Goal: Task Accomplishment & Management: Complete application form

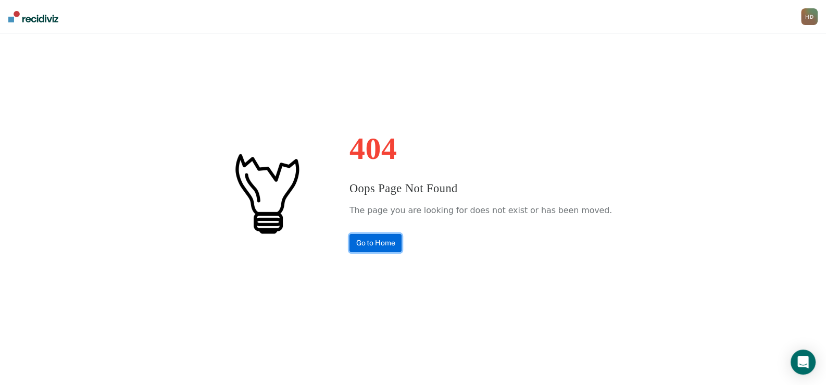
click at [382, 239] on link "Go to Home" at bounding box center [375, 243] width 53 height 18
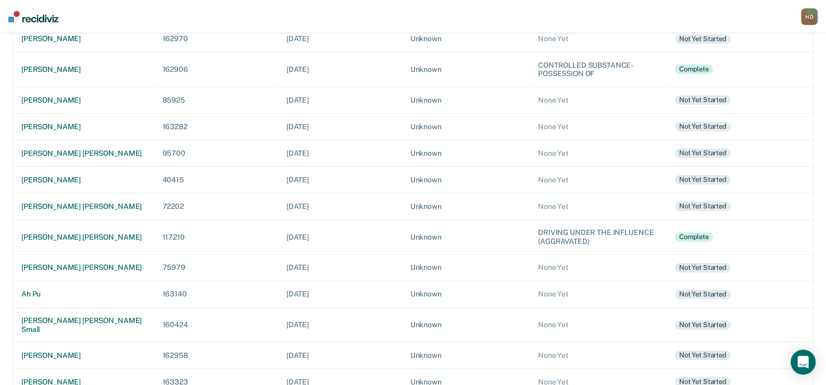
scroll to position [315, 0]
click at [67, 351] on div "[PERSON_NAME]" at bounding box center [83, 355] width 124 height 9
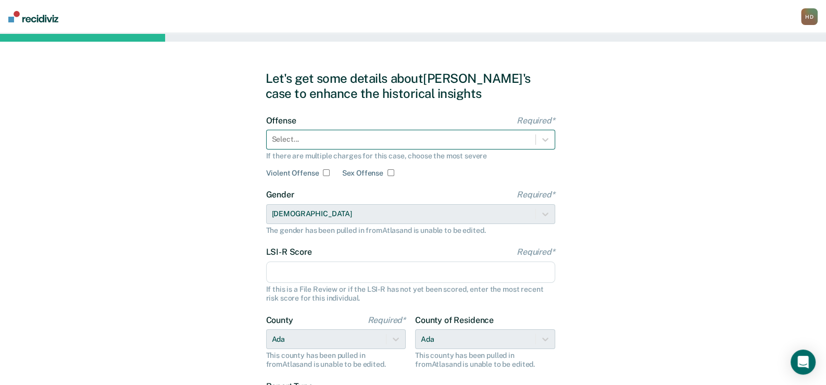
click at [458, 140] on div at bounding box center [401, 139] width 258 height 11
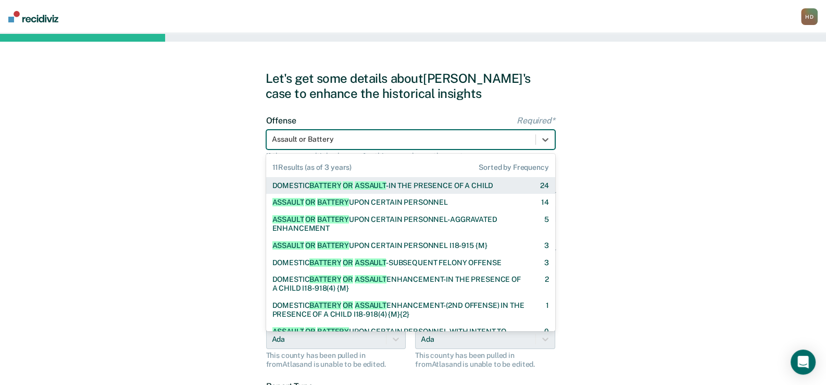
type input "Assault or Battery"
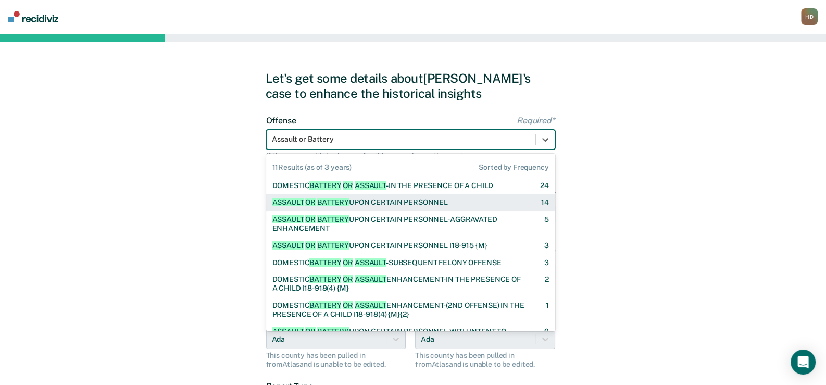
click at [427, 199] on div "ASSAULT OR BATTERY UPON CERTAIN PERSONNEL" at bounding box center [359, 202] width 175 height 9
checkbox input "true"
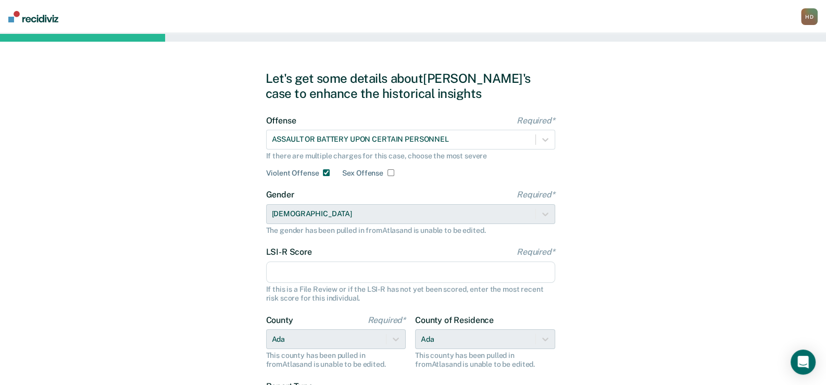
click at [325, 273] on input "LSI-R Score Required*" at bounding box center [410, 272] width 289 height 22
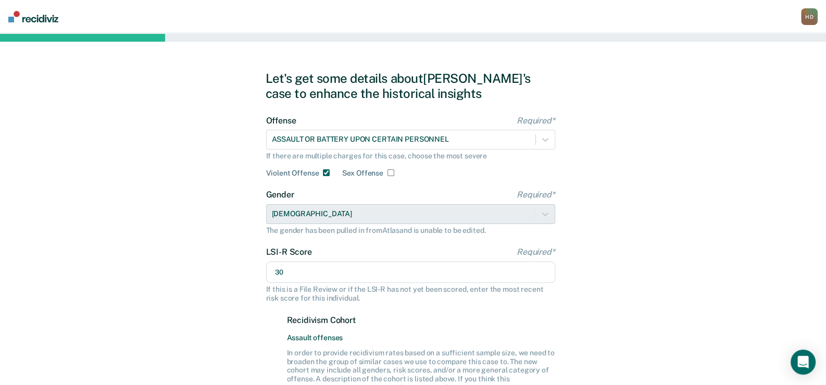
type input "30"
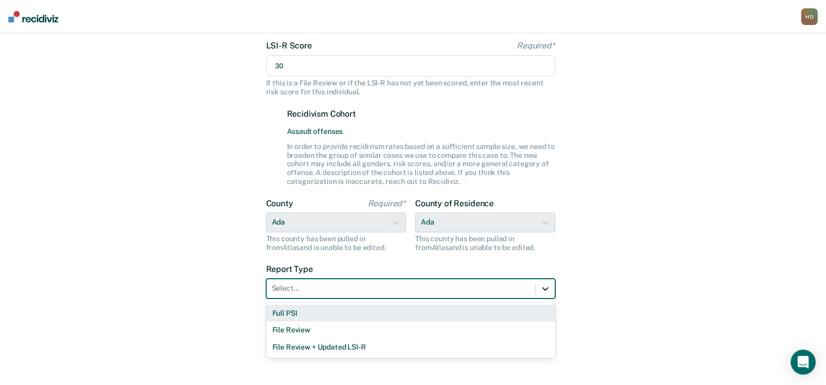
click at [549, 284] on icon at bounding box center [545, 288] width 10 height 10
click at [303, 311] on div "Full PSI" at bounding box center [410, 313] width 289 height 17
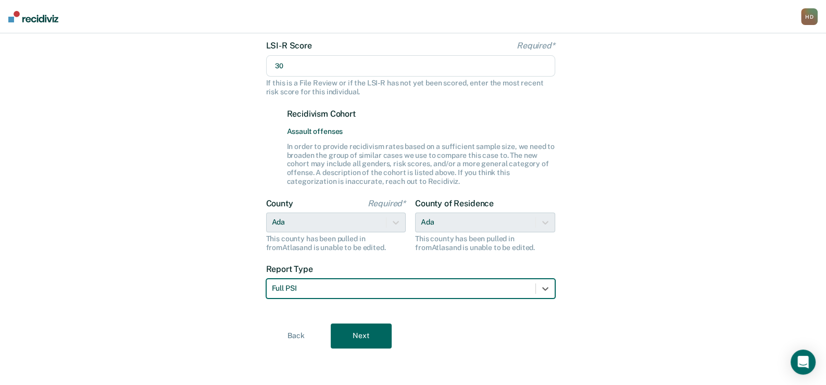
click at [358, 333] on button "Next" at bounding box center [361, 335] width 61 height 25
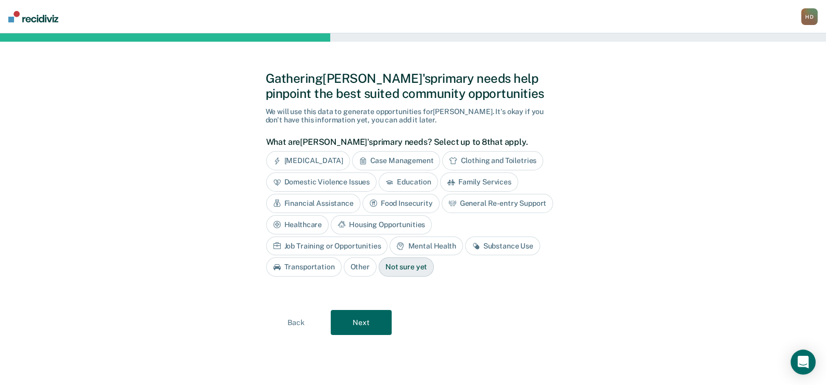
scroll to position [0, 0]
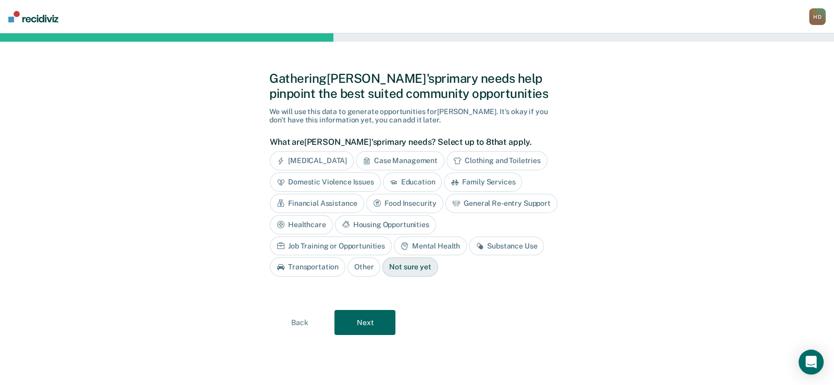
click at [295, 158] on div "[MEDICAL_DATA]" at bounding box center [312, 160] width 84 height 19
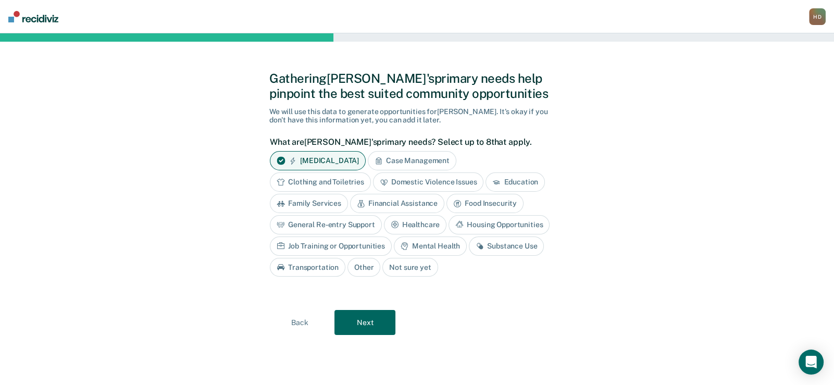
click at [415, 155] on div "Case Management" at bounding box center [412, 160] width 89 height 19
click at [340, 178] on div "Clothing and Toiletries" at bounding box center [320, 181] width 101 height 19
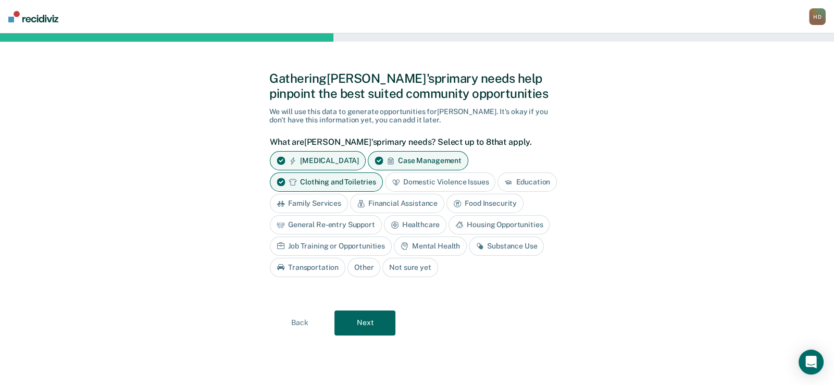
click at [405, 200] on div "Financial Assistance" at bounding box center [397, 203] width 94 height 19
click at [434, 240] on div "Mental Health" at bounding box center [430, 245] width 73 height 19
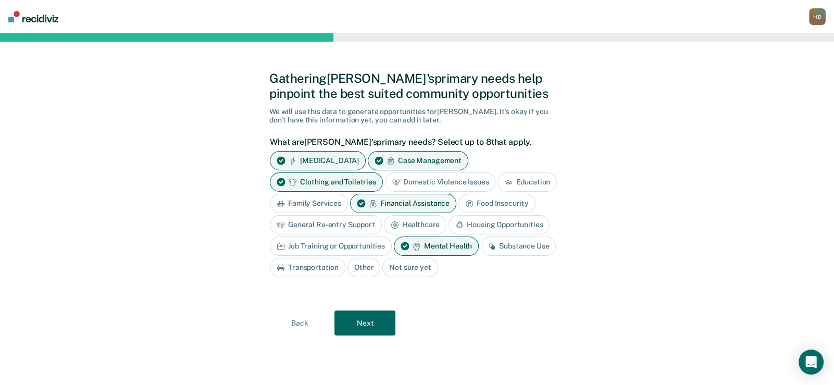
click at [493, 202] on div "Food Insecurity" at bounding box center [496, 203] width 77 height 19
click at [310, 242] on div "Job Training or Opportunities" at bounding box center [331, 245] width 122 height 19
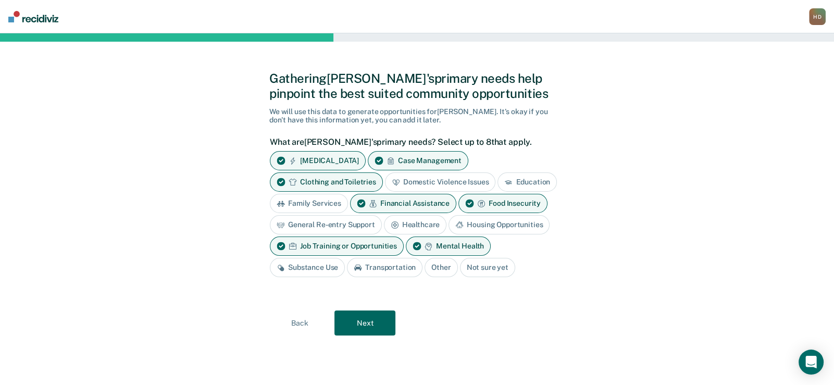
click at [313, 267] on div "Substance Use" at bounding box center [307, 267] width 75 height 19
click at [316, 261] on div "Substance Use" at bounding box center [313, 267] width 87 height 19
click at [385, 262] on div "Transportation" at bounding box center [385, 267] width 76 height 19
click at [375, 322] on button "Next" at bounding box center [364, 322] width 61 height 25
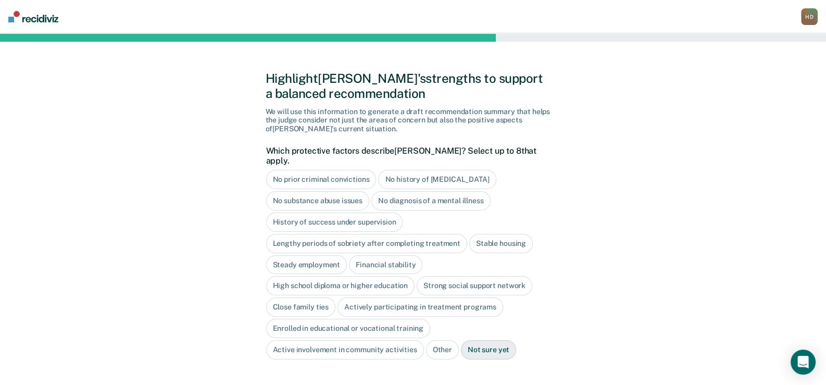
click at [328, 191] on div "No substance abuse issues" at bounding box center [318, 200] width 104 height 19
click at [331, 277] on div "High school diploma or higher education" at bounding box center [340, 286] width 149 height 19
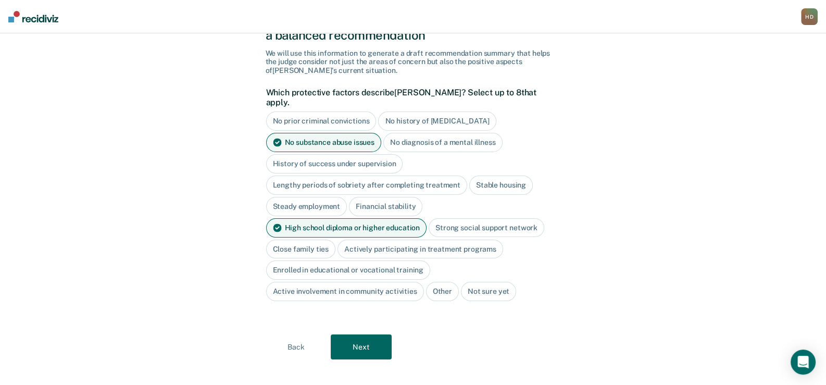
click at [370, 340] on button "Next" at bounding box center [361, 346] width 61 height 25
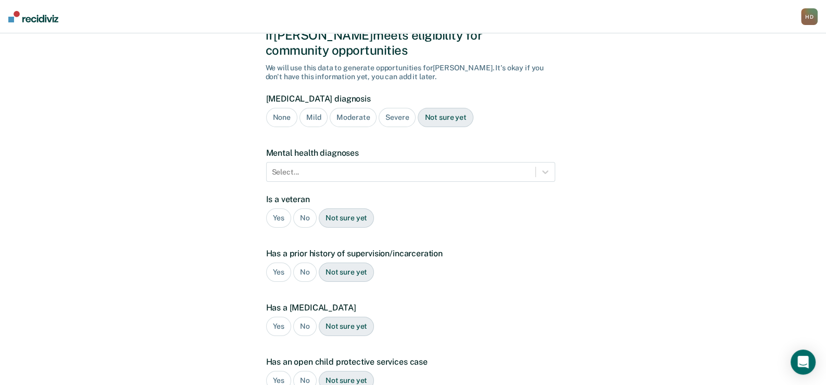
scroll to position [197, 0]
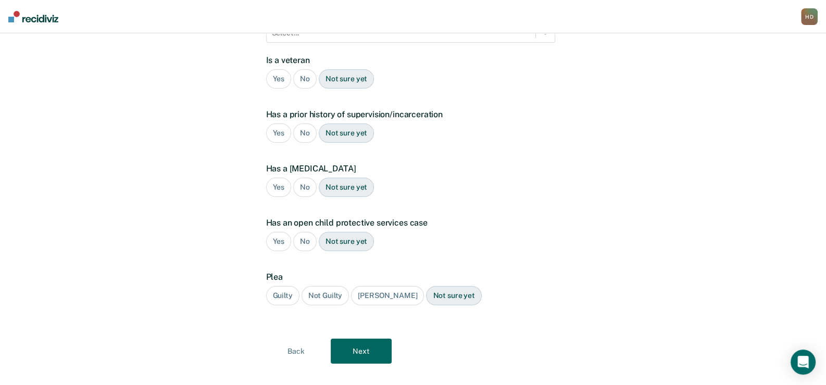
click at [307, 69] on div "No" at bounding box center [304, 78] width 23 height 19
click at [306, 123] on div "No" at bounding box center [304, 132] width 23 height 19
click at [302, 178] on div "No" at bounding box center [304, 187] width 23 height 19
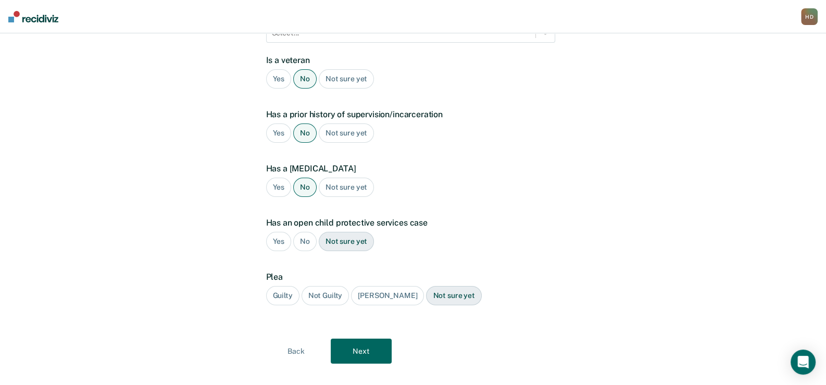
click at [299, 232] on div "No" at bounding box center [304, 241] width 23 height 19
click at [280, 286] on div "Guilty" at bounding box center [282, 295] width 33 height 19
click at [365, 338] on button "Next" at bounding box center [361, 350] width 61 height 25
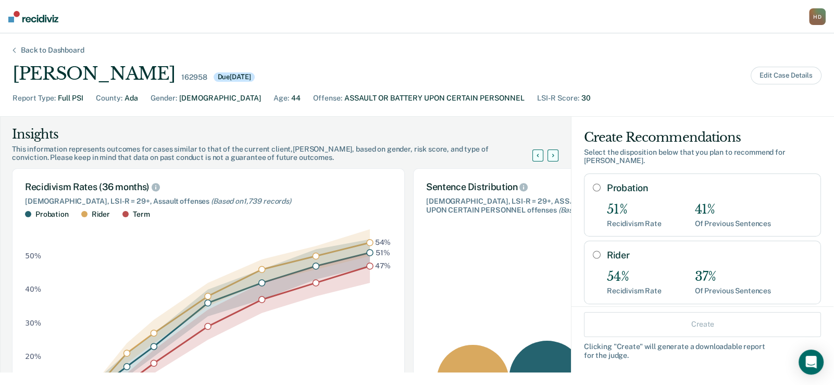
click at [593, 183] on input "Probation" at bounding box center [597, 187] width 8 height 8
radio input "true"
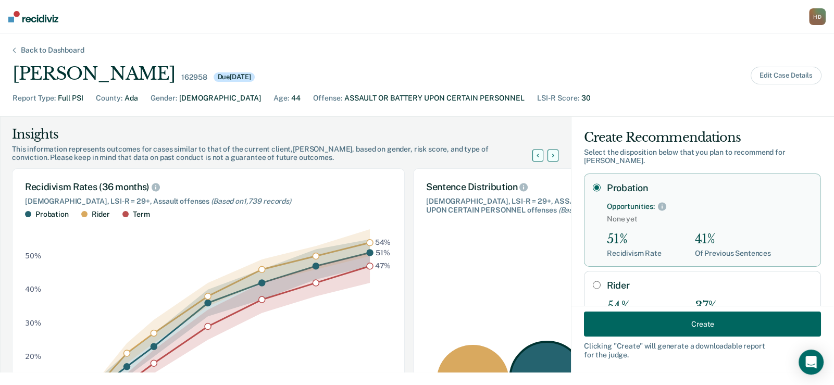
click at [661, 322] on button "Create" at bounding box center [702, 323] width 237 height 25
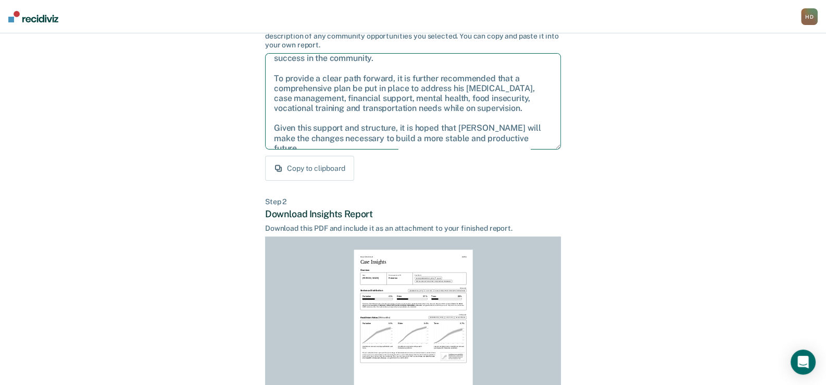
scroll to position [104, 0]
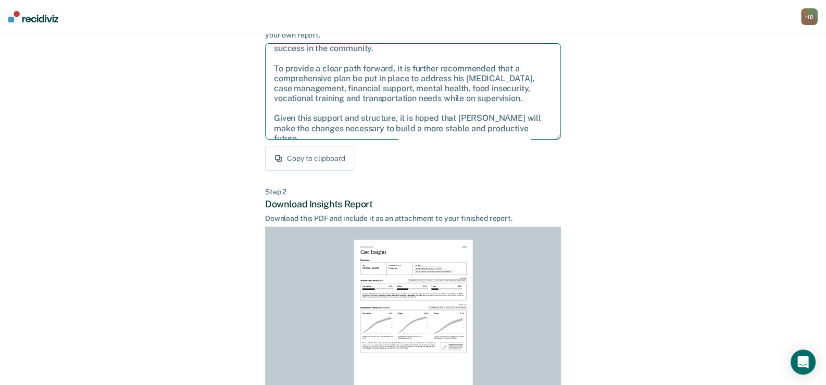
drag, startPoint x: 272, startPoint y: 158, endPoint x: 570, endPoint y: 128, distance: 298.9
click at [570, 128] on div "Back to Case Make Recommendation & Download Report Step 1 Craft recommendation …" at bounding box center [413, 210] width 826 height 560
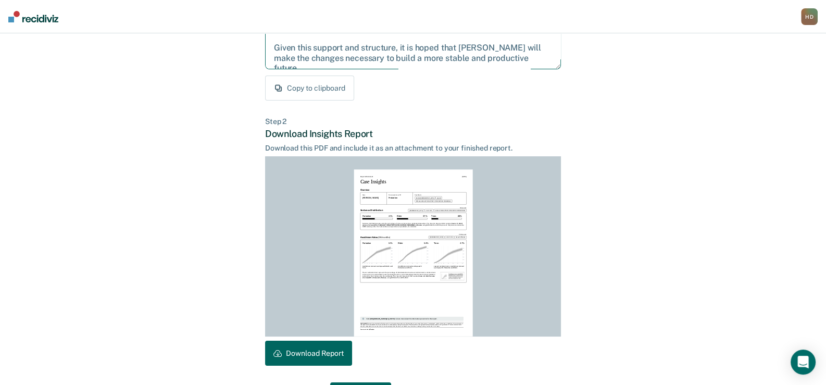
scroll to position [208, 0]
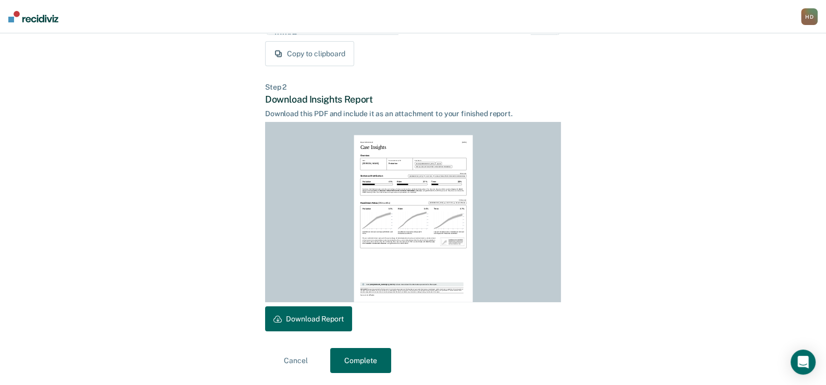
click at [344, 317] on button "Download Report" at bounding box center [308, 318] width 87 height 25
click at [377, 358] on button "Complete" at bounding box center [360, 360] width 61 height 25
